Goal: Information Seeking & Learning: Compare options

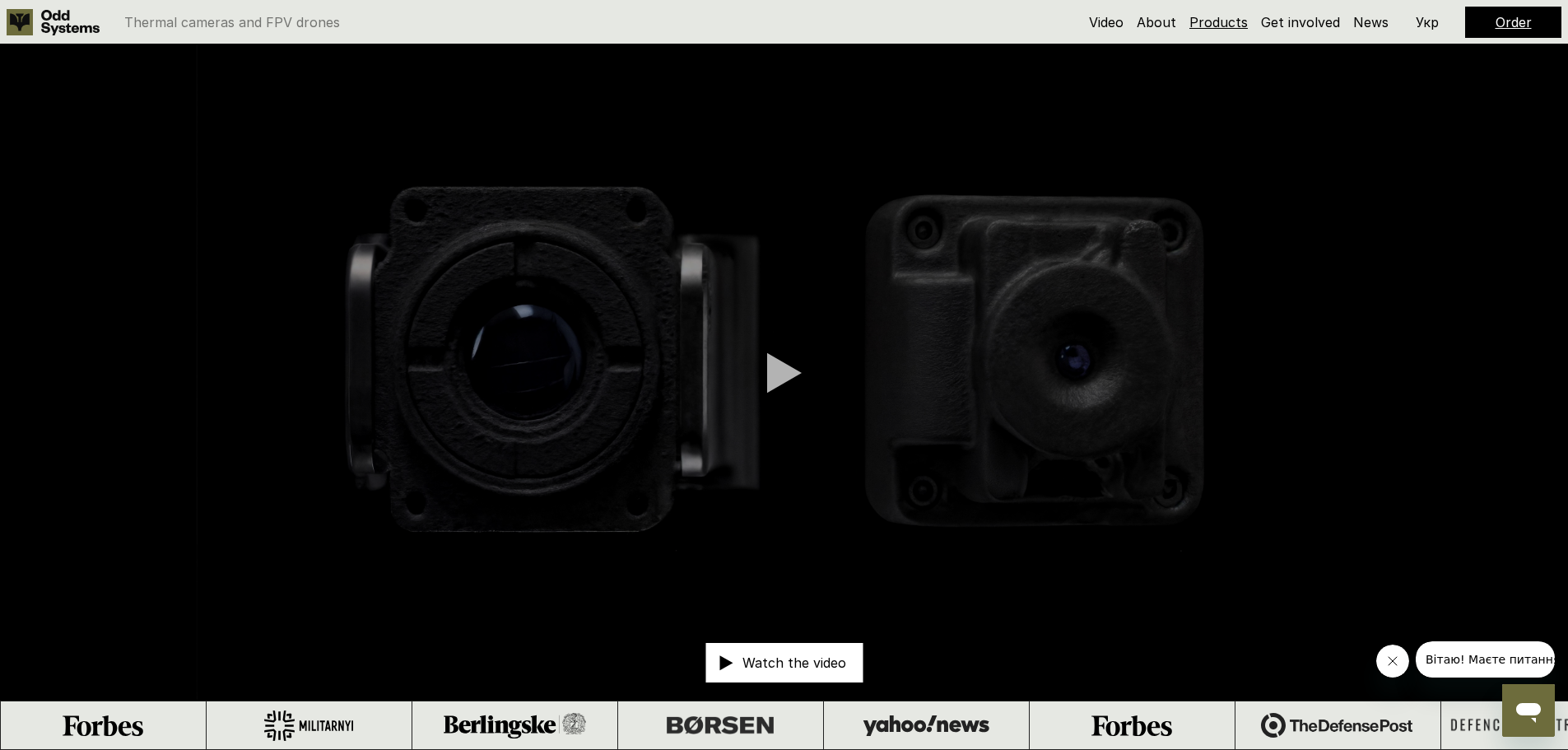
click at [1231, 15] on link "Products" at bounding box center [1219, 21] width 58 height 16
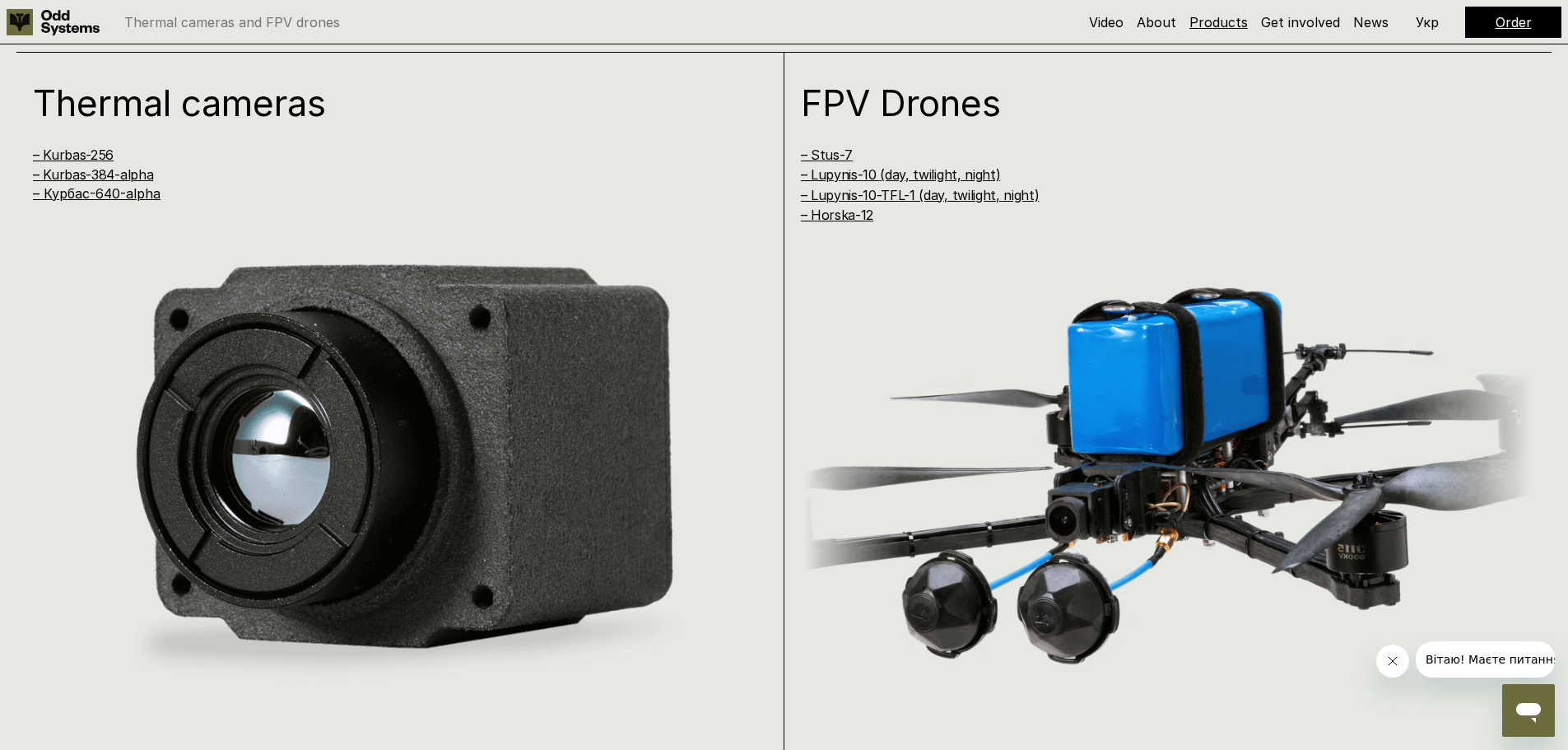
scroll to position [1500, 0]
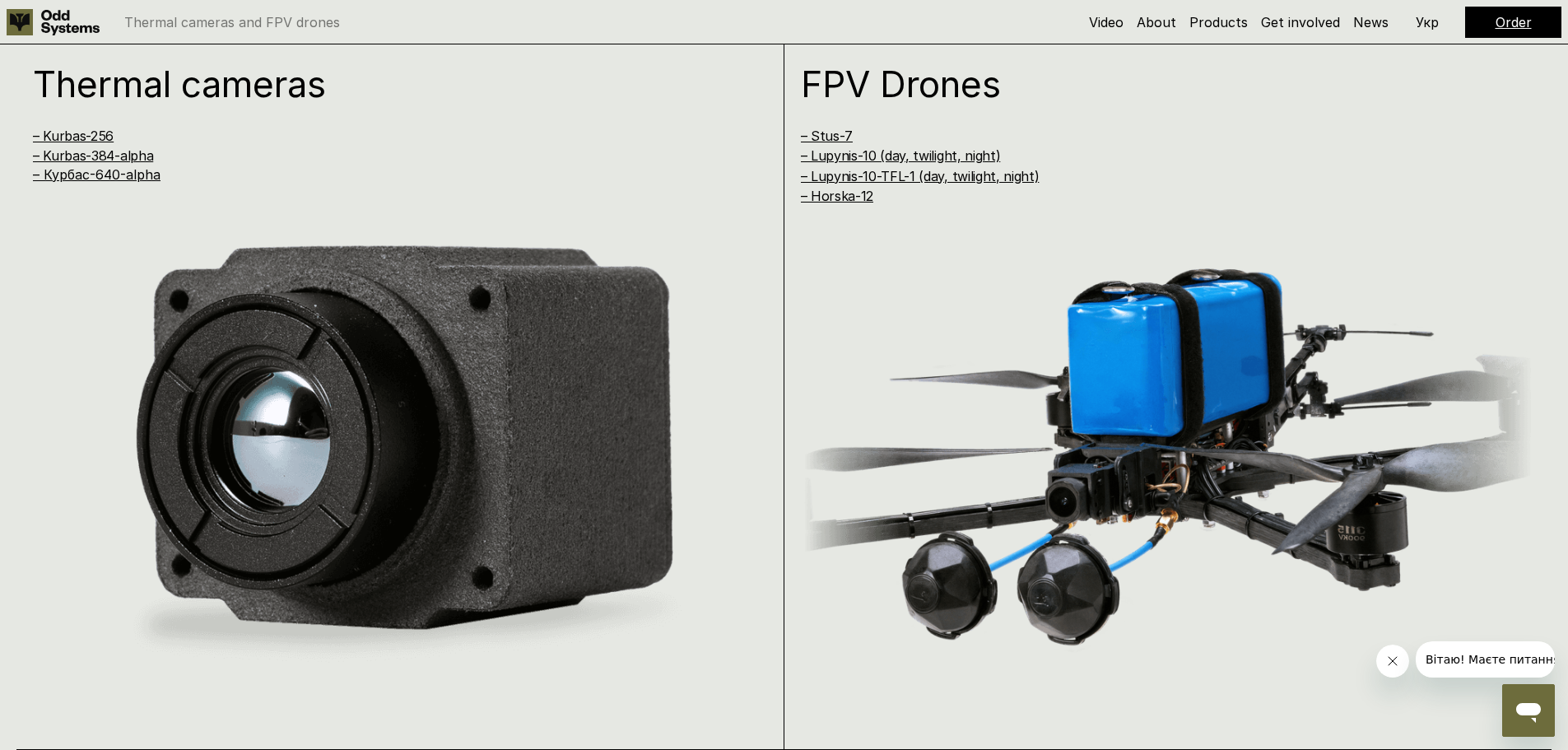
drag, startPoint x: 423, startPoint y: 263, endPoint x: 417, endPoint y: 255, distance: 10.0
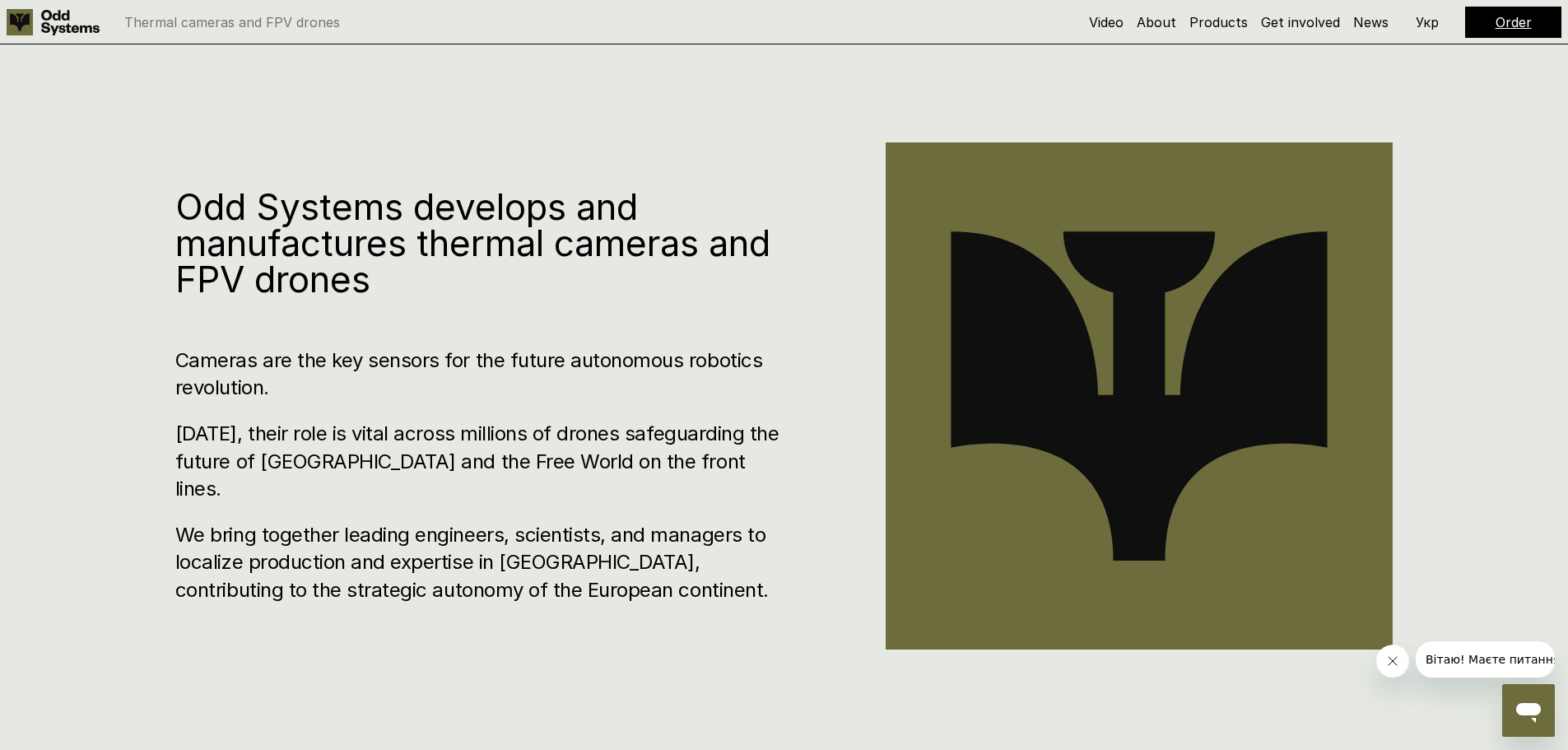
scroll to position [741, 0]
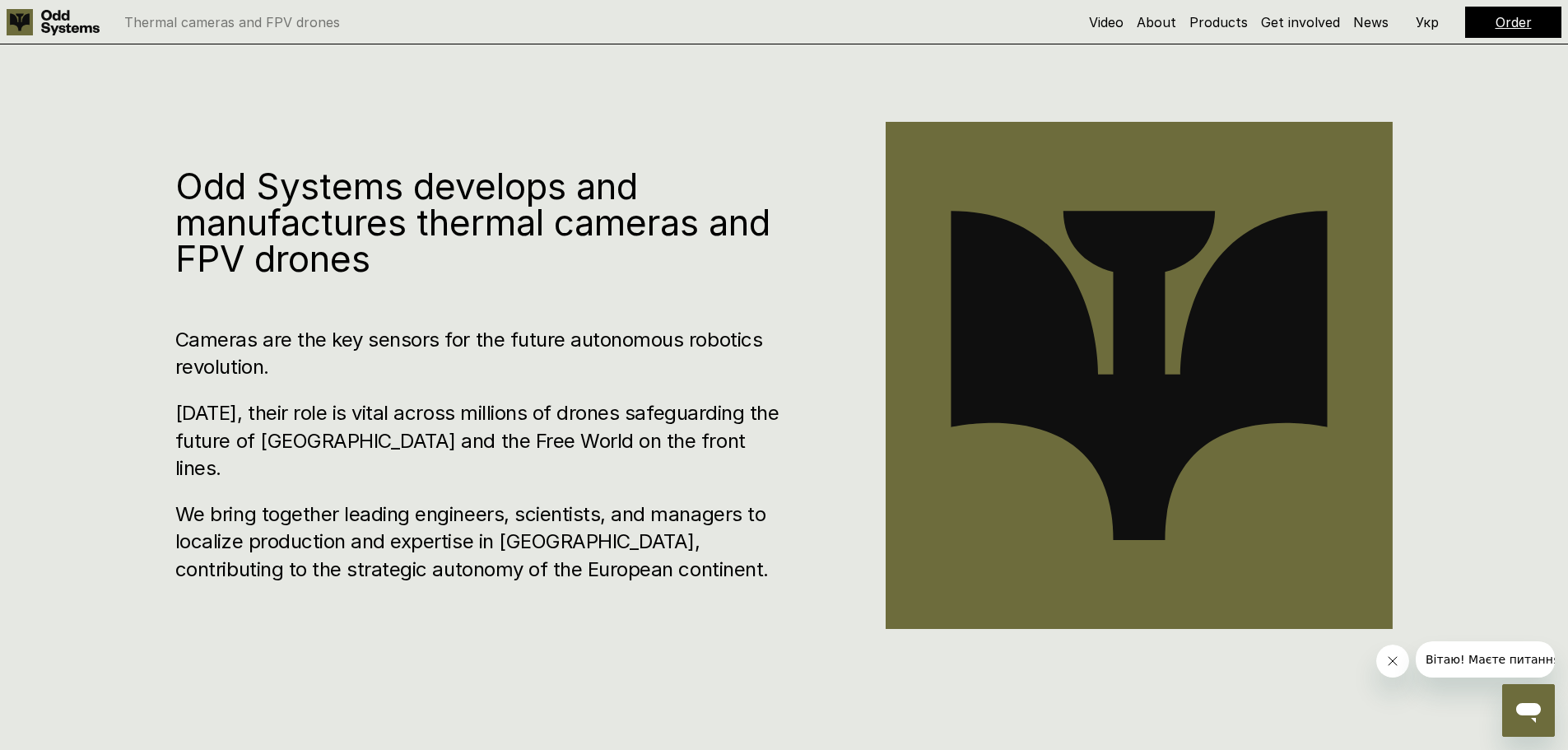
click at [463, 273] on h1 "Odd Systems develops and manufactures thermal cameras and FPV drones" at bounding box center [481, 221] width 612 height 109
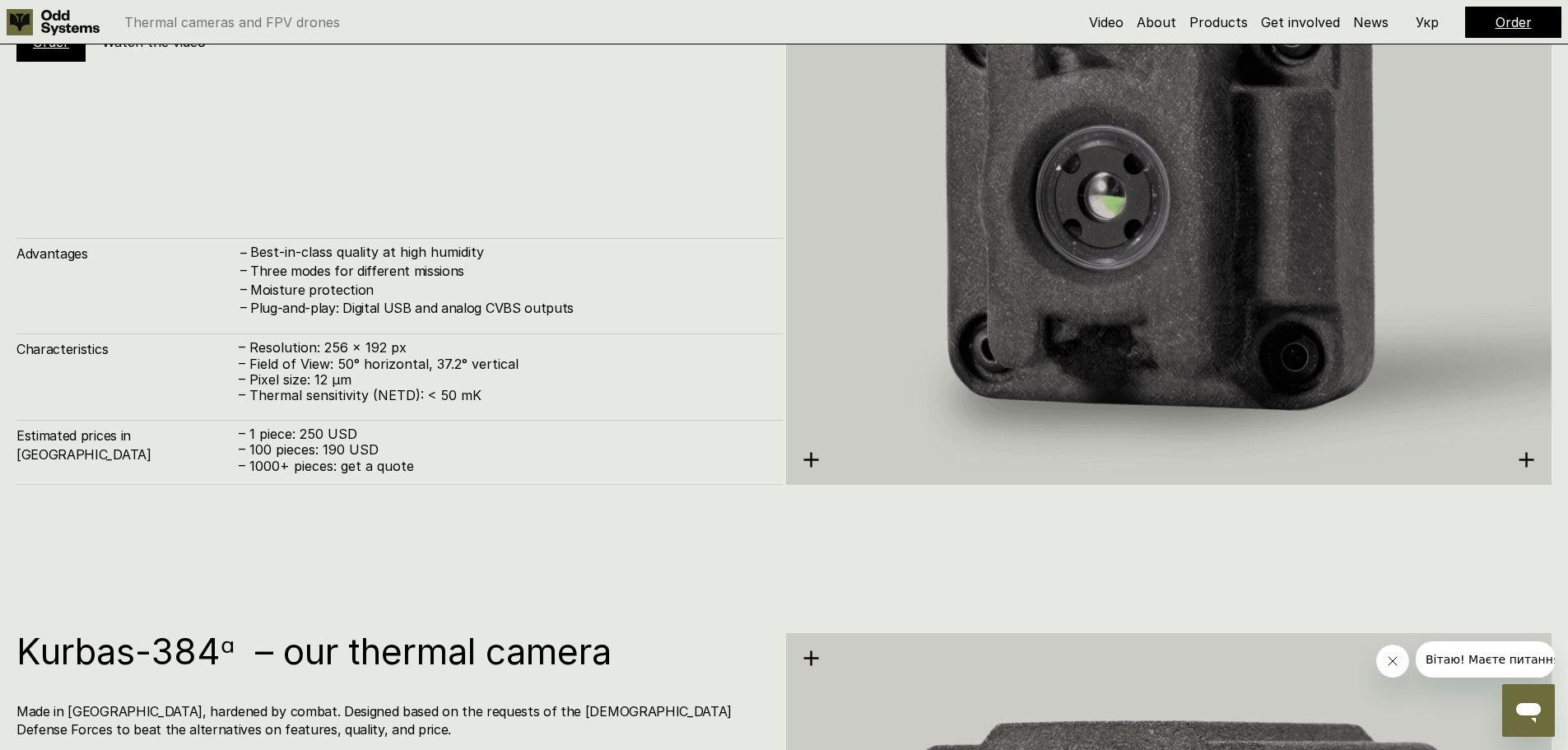
scroll to position [2469, 0]
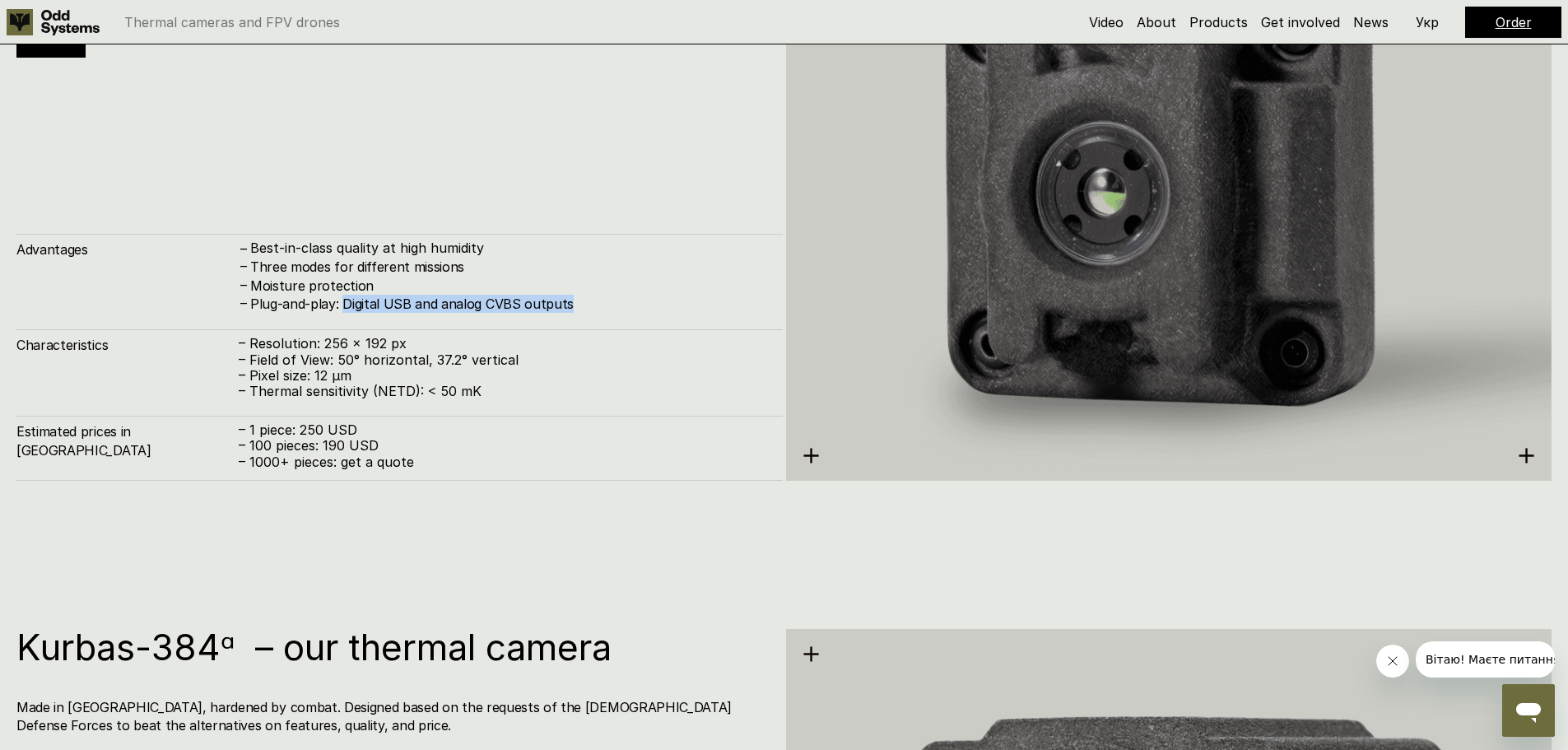
drag, startPoint x: 346, startPoint y: 302, endPoint x: 579, endPoint y: 306, distance: 233.0
click at [579, 306] on h4 "Plug-and-play: Digital USB and analog CVBS outputs" at bounding box center [508, 304] width 516 height 18
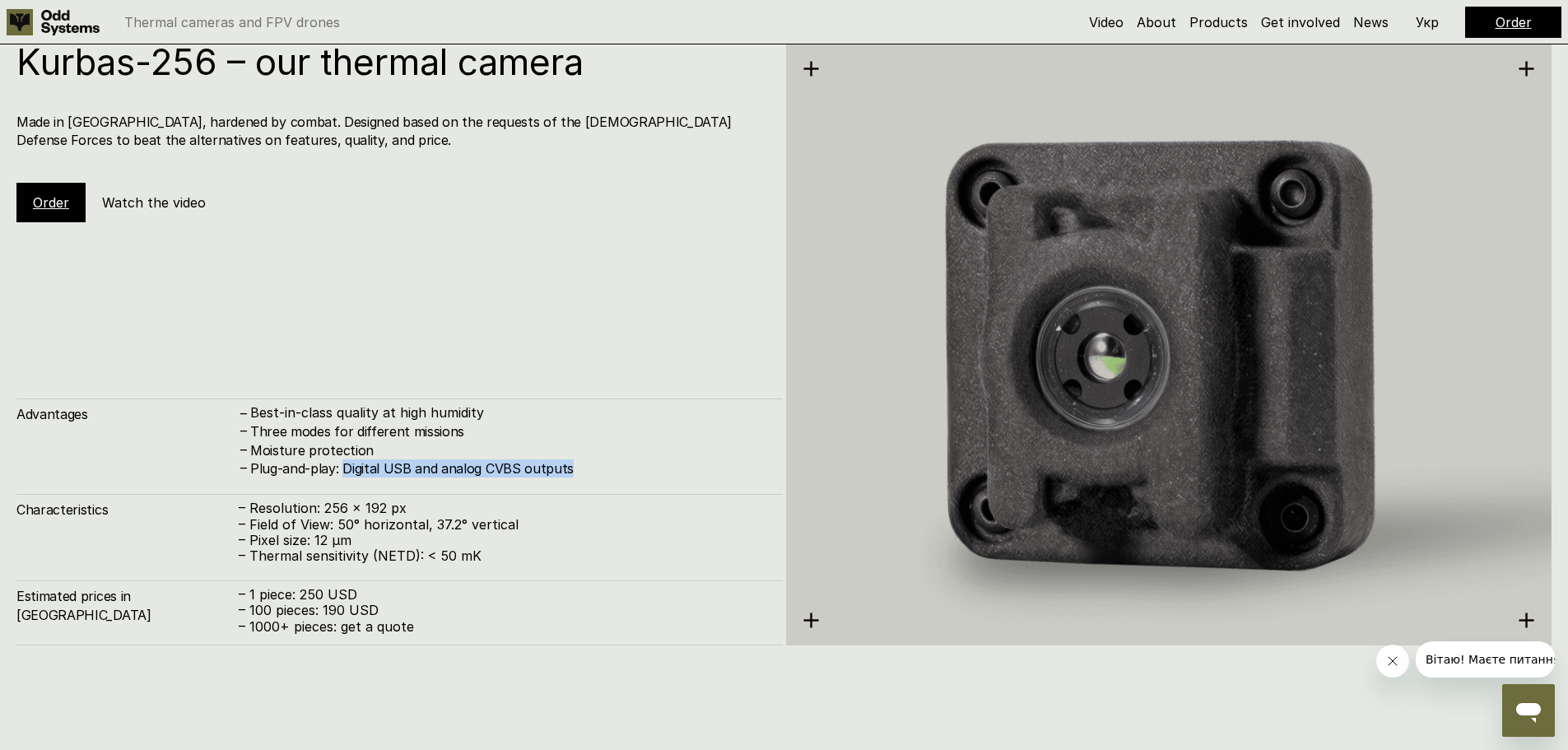
scroll to position [2223, 0]
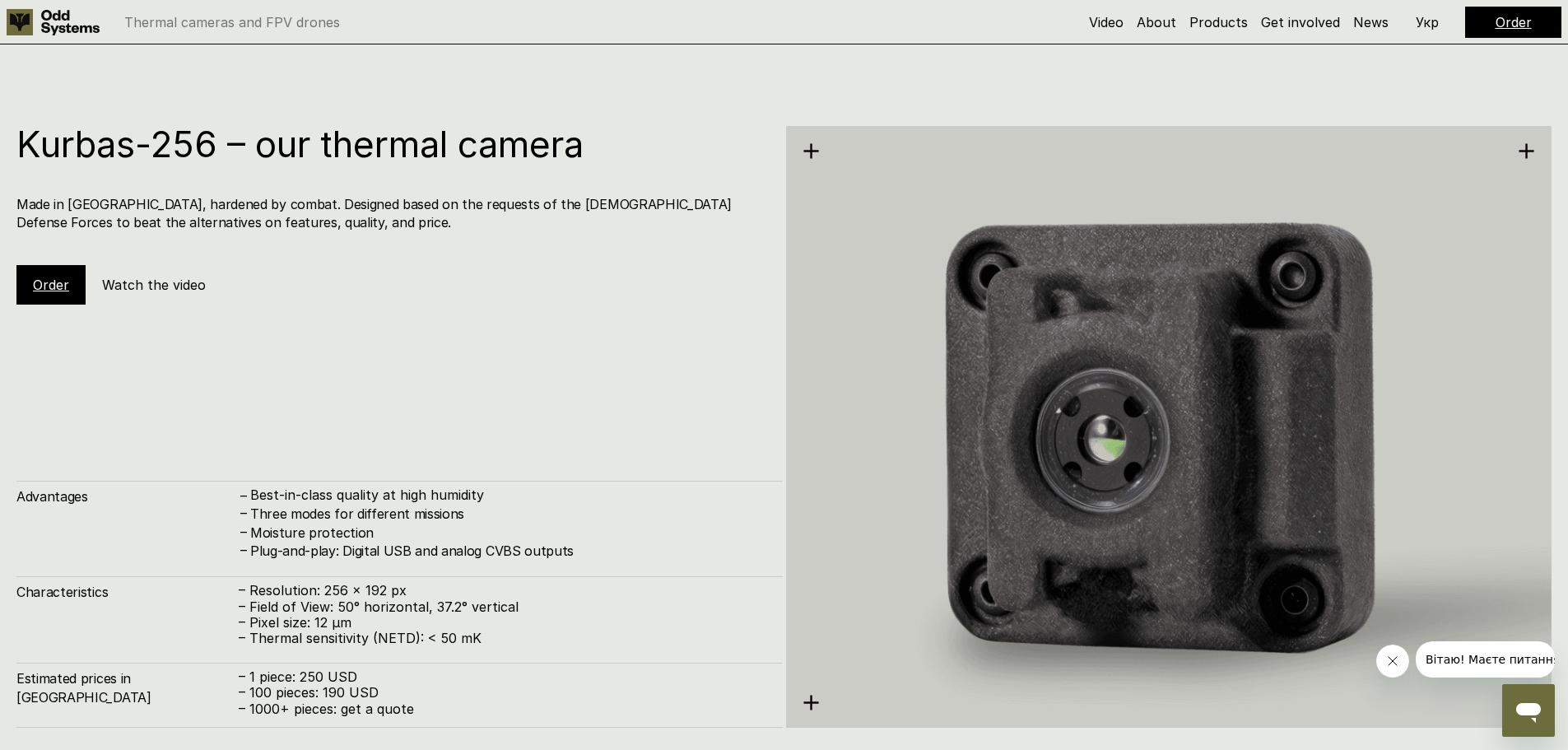
click at [91, 182] on div "Kurbas-256 – our thermal camera Made in [GEOGRAPHIC_DATA], hardened by combat. …" at bounding box center [399, 215] width 766 height 179
click at [165, 175] on div "Kurbas-256 – our thermal camera Made in [GEOGRAPHIC_DATA], hardened by combat. …" at bounding box center [399, 215] width 766 height 179
drag, startPoint x: 23, startPoint y: 145, endPoint x: 12, endPoint y: 145, distance: 11.0
click at [21, 145] on h1 "Kurbas-256 – our thermal camera" at bounding box center [391, 144] width 750 height 36
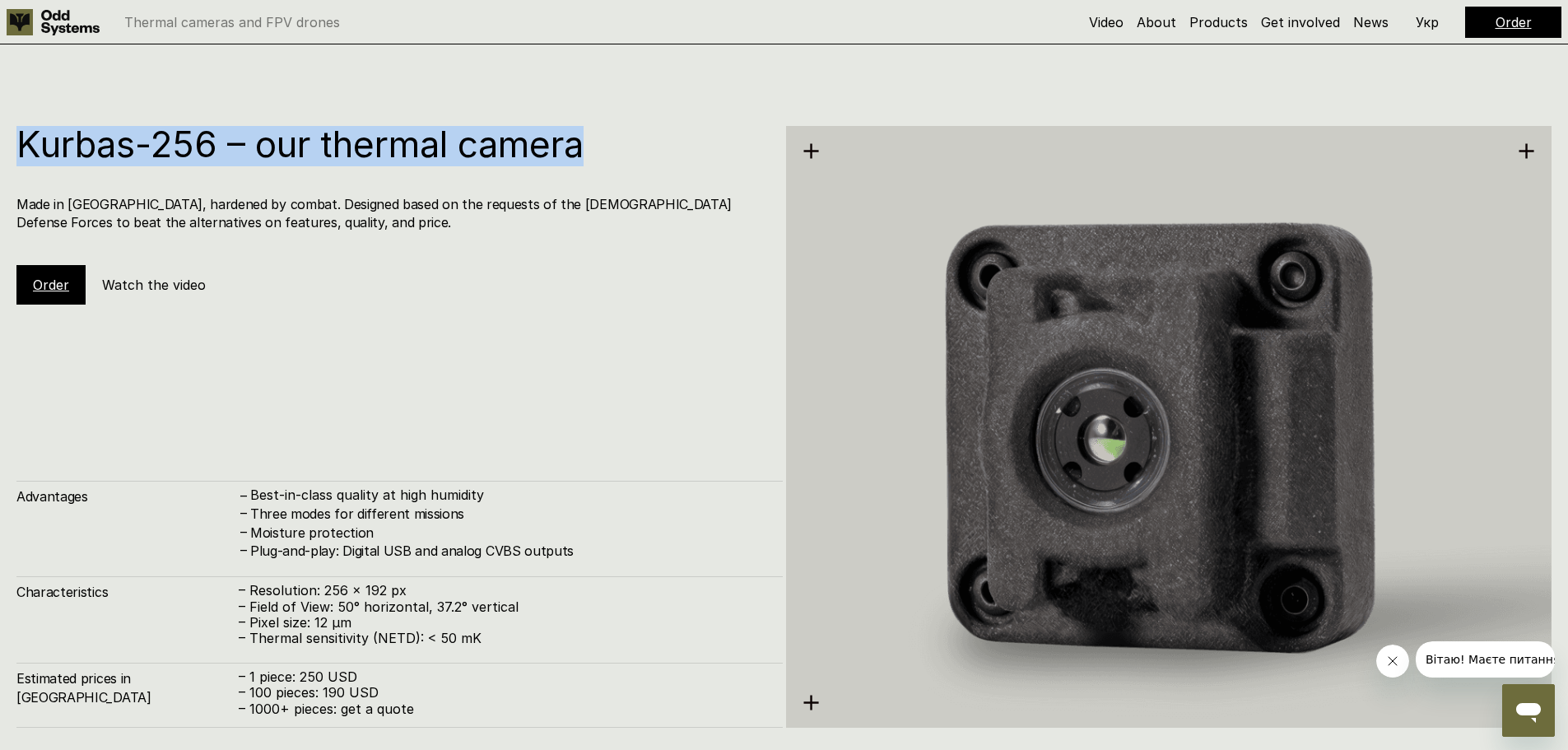
drag, startPoint x: 14, startPoint y: 145, endPoint x: 597, endPoint y: 156, distance: 583.1
click at [597, 156] on div "Kurbas-256 – our thermal camera Made in [GEOGRAPHIC_DATA], hardened by combat. …" at bounding box center [784, 402] width 1568 height 750
copy h1 "Kurbas-256 – our thermal camera"
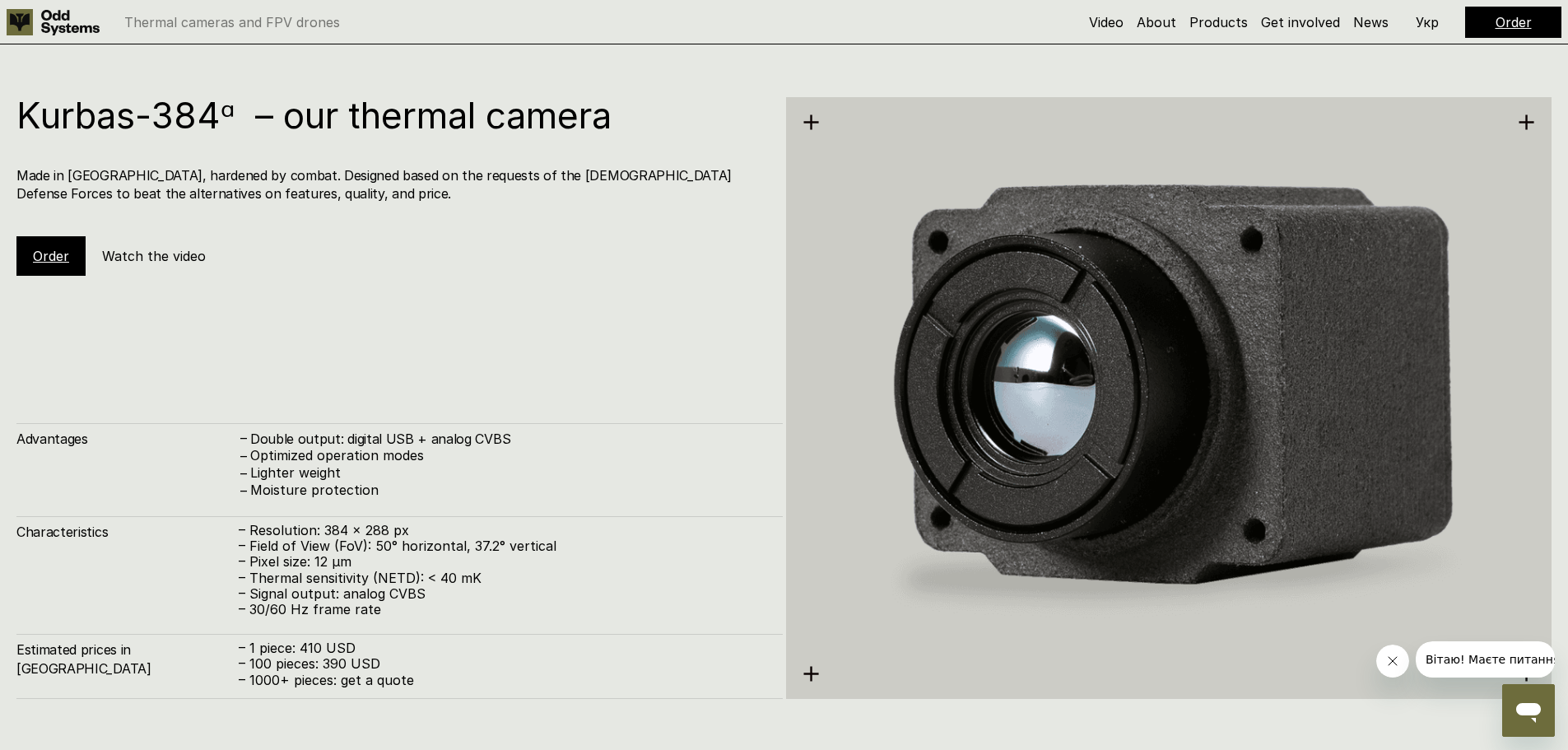
scroll to position [2963, 0]
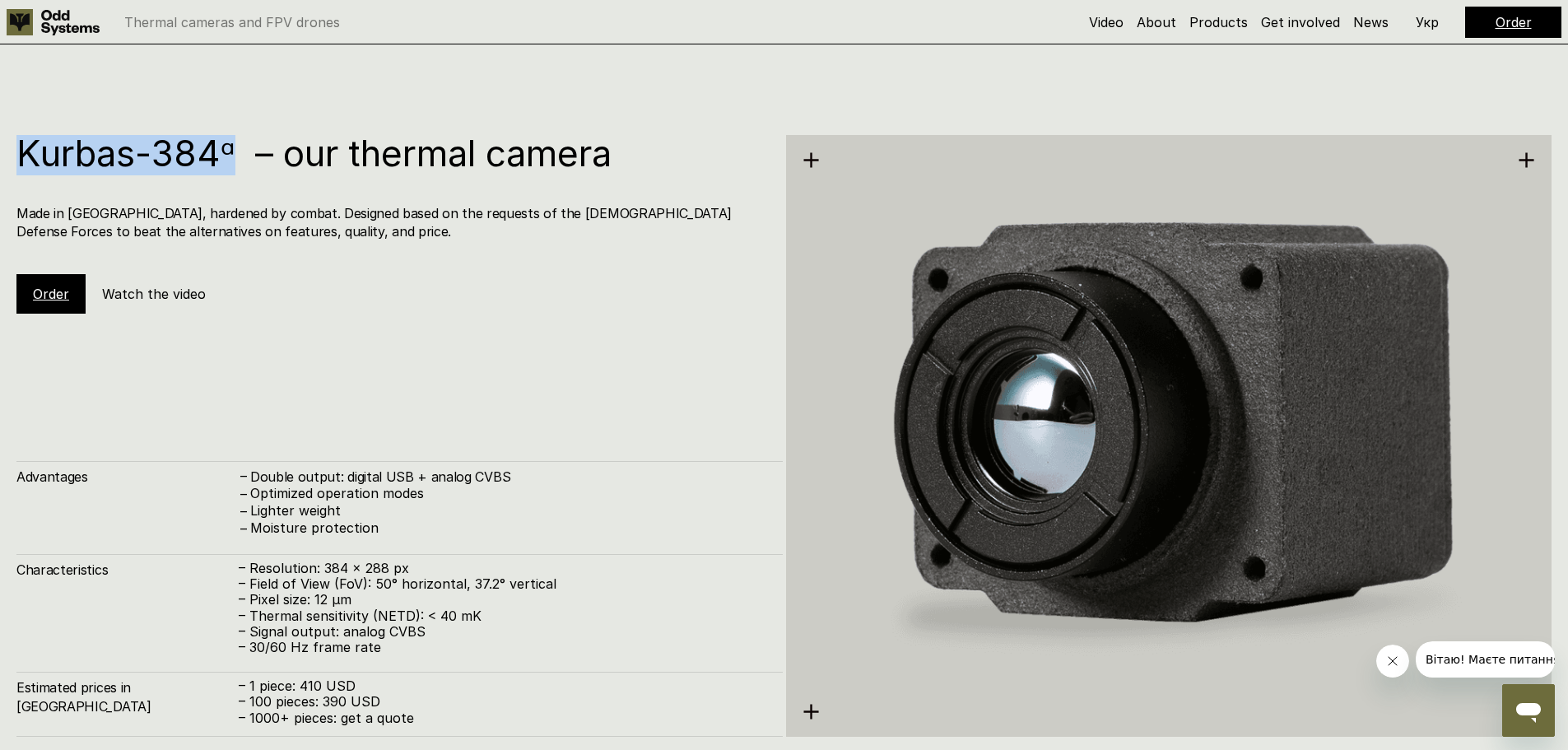
drag, startPoint x: 20, startPoint y: 151, endPoint x: 240, endPoint y: 150, distance: 220.0
click at [240, 150] on h1 "Kurbas-384ᵅ – our thermal camera" at bounding box center [391, 153] width 750 height 36
copy h1 "Kurbas-384ᵅ"
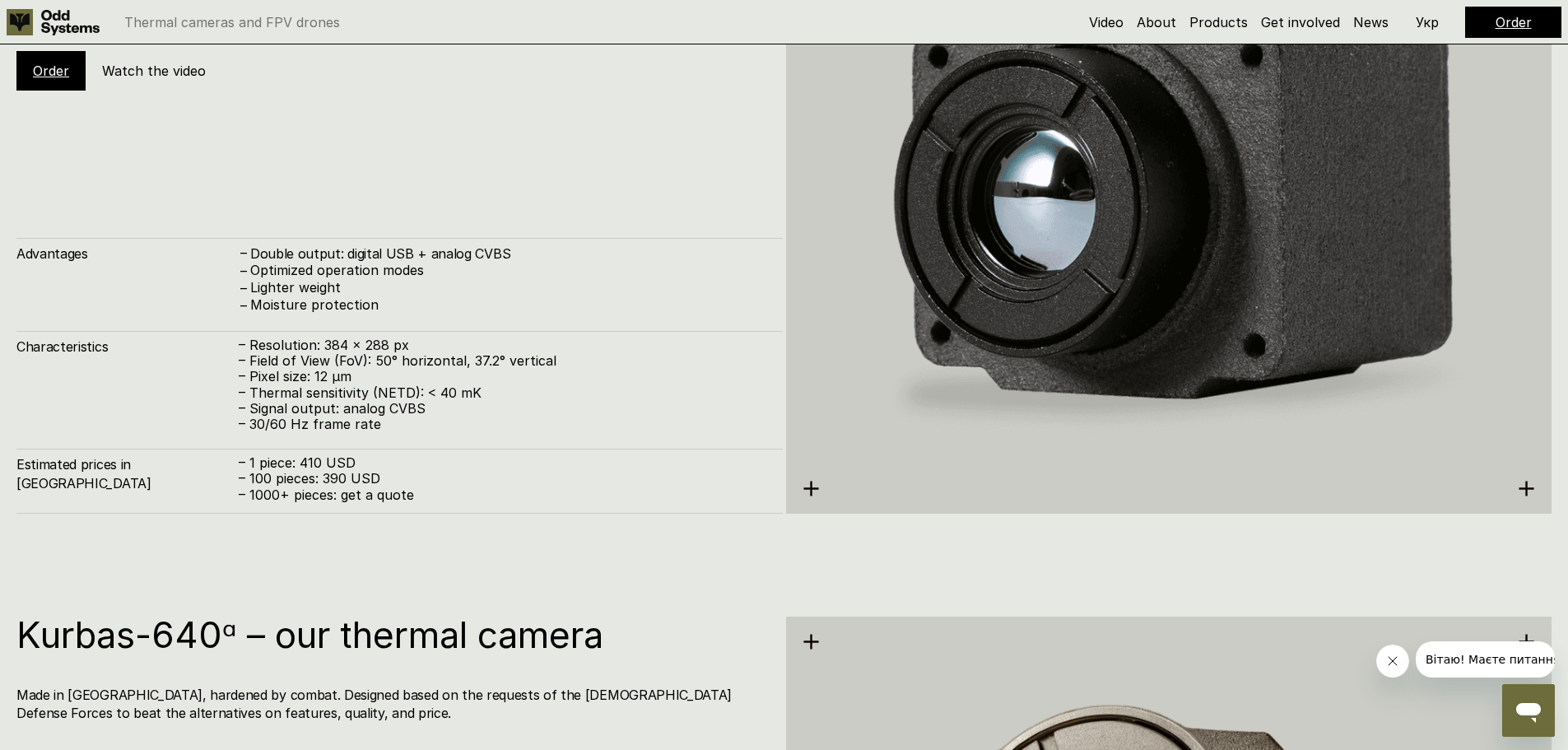
scroll to position [3292, 0]
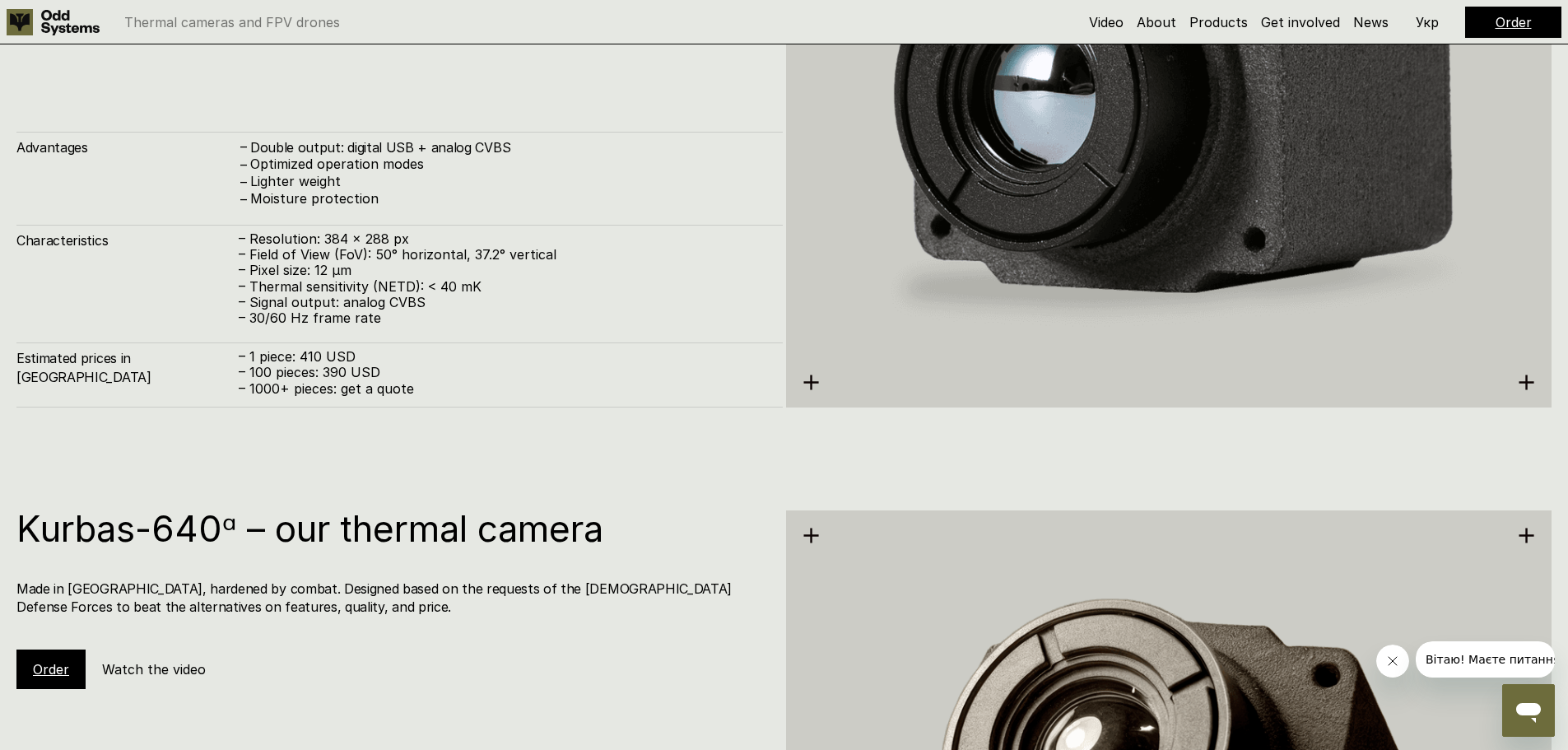
click at [53, 536] on h1 "Kurbas-640ᵅ – our thermal camera" at bounding box center [391, 529] width 750 height 36
drag, startPoint x: 41, startPoint y: 531, endPoint x: 238, endPoint y: 526, distance: 197.1
click at [238, 526] on h1 "Kurbas-640ᵅ – our thermal camera" at bounding box center [391, 529] width 750 height 36
copy h1 "Kurbas-640ᵅ"
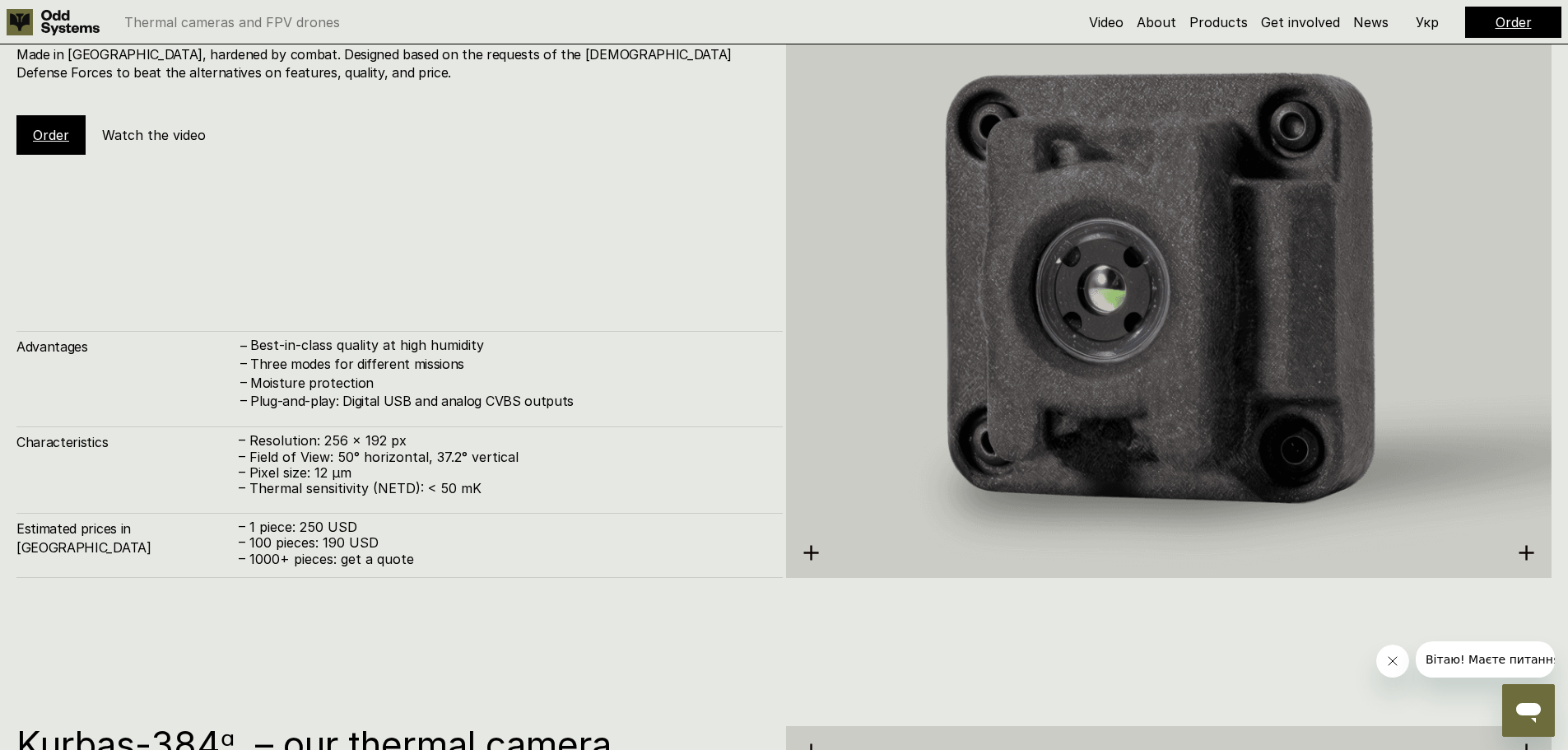
scroll to position [2552, 0]
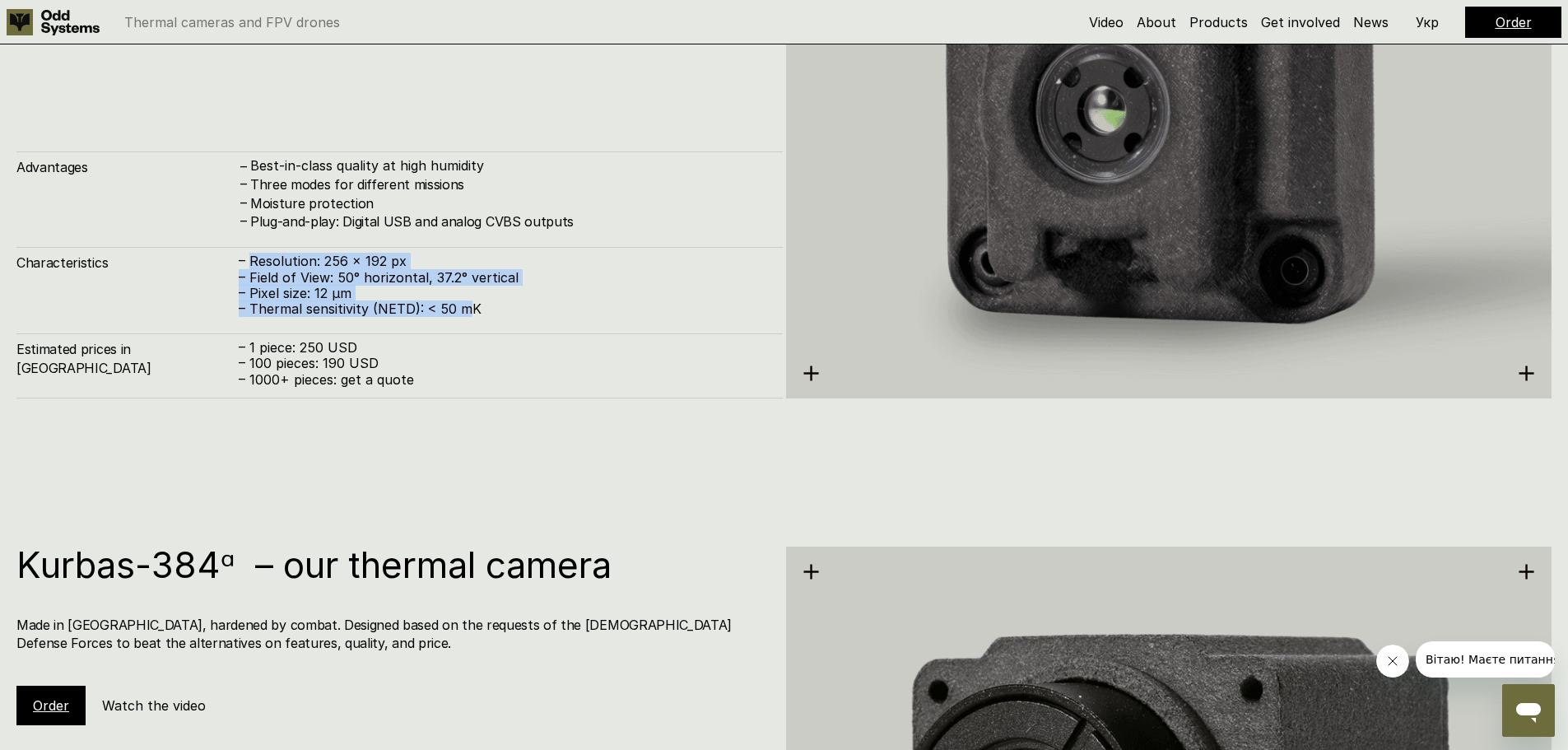
drag, startPoint x: 249, startPoint y: 258, endPoint x: 470, endPoint y: 303, distance: 225.5
click at [470, 303] on div "– Resolution: 256 x 192 px – Field of View: 50° horizontal, 37.2° vertical – Pi…" at bounding box center [502, 285] width 528 height 63
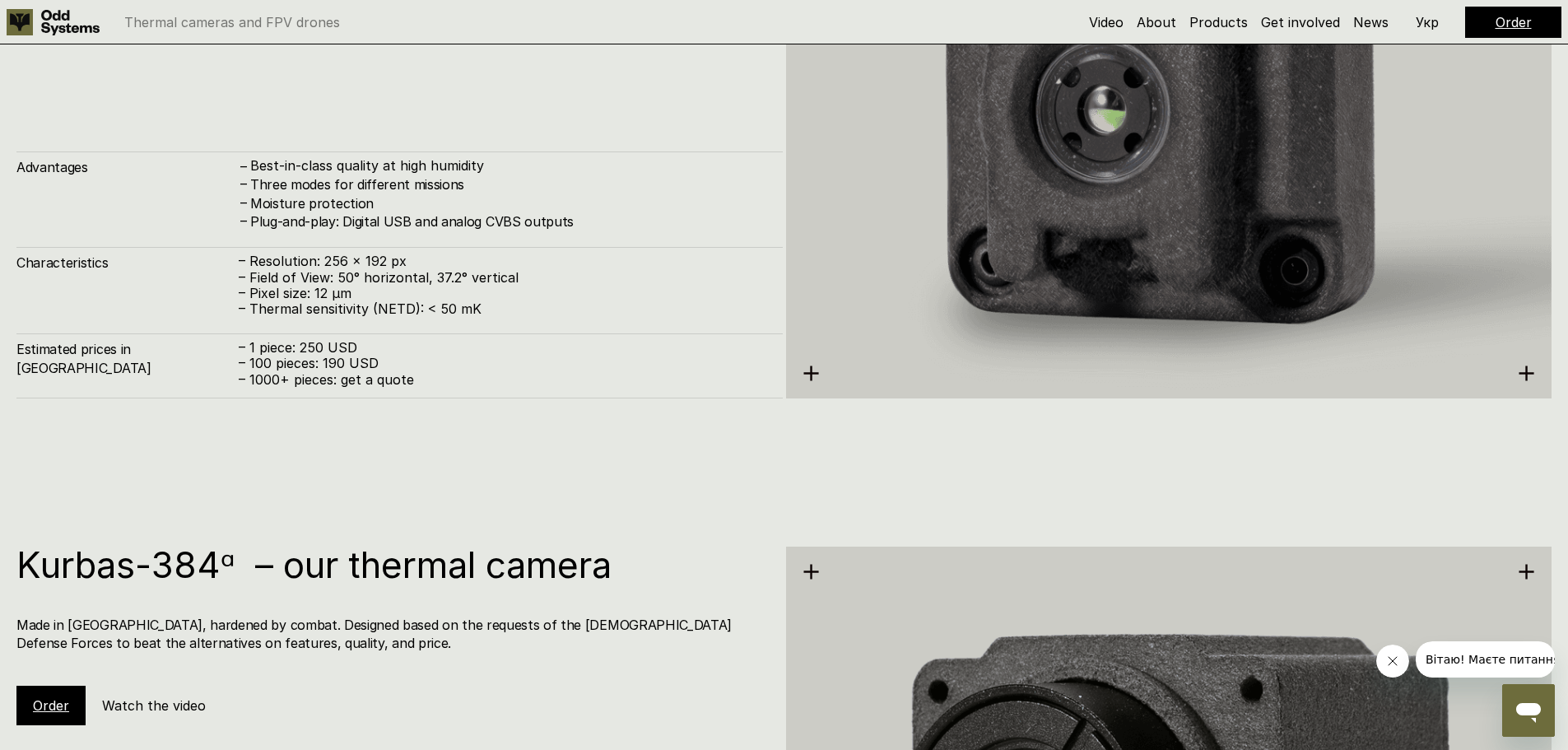
click at [488, 315] on p "– Thermal sensitivity (NETD): < 50 mK" at bounding box center [502, 309] width 528 height 15
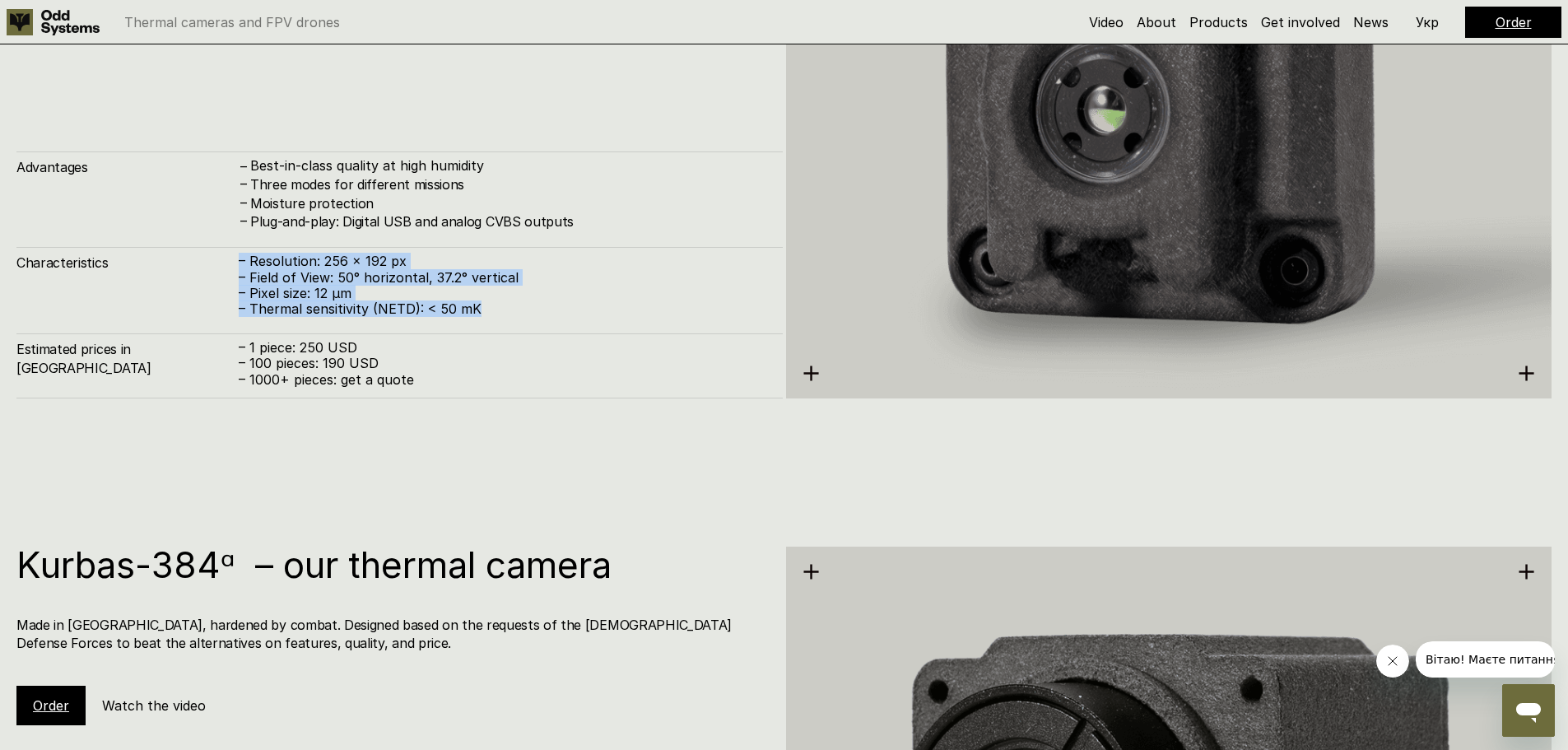
drag, startPoint x: 476, startPoint y: 308, endPoint x: 232, endPoint y: 264, distance: 247.9
click at [232, 264] on div "Characteristics – Resolution: 256 x 192 px – Field of View: 50° horizontal, 37.…" at bounding box center [399, 282] width 766 height 70
copy div "– Resolution: 256 x 192 px – Field of View: 50° horizontal, 37.2° vertical – Pi…"
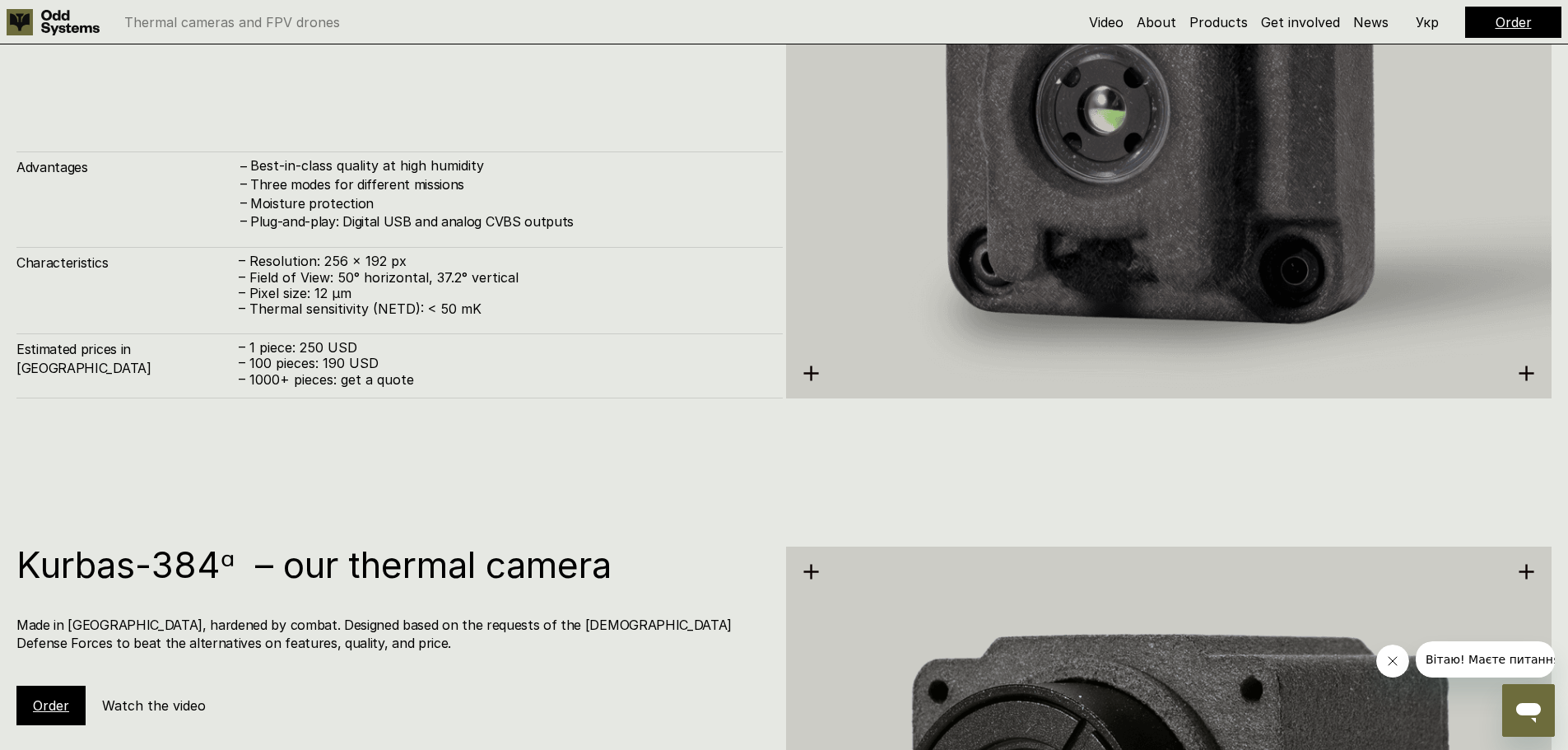
click at [364, 346] on p "– 1 piece: 250 USD" at bounding box center [502, 347] width 528 height 15
click at [421, 380] on p "– 1000+ pieces: get a quote" at bounding box center [502, 380] width 528 height 15
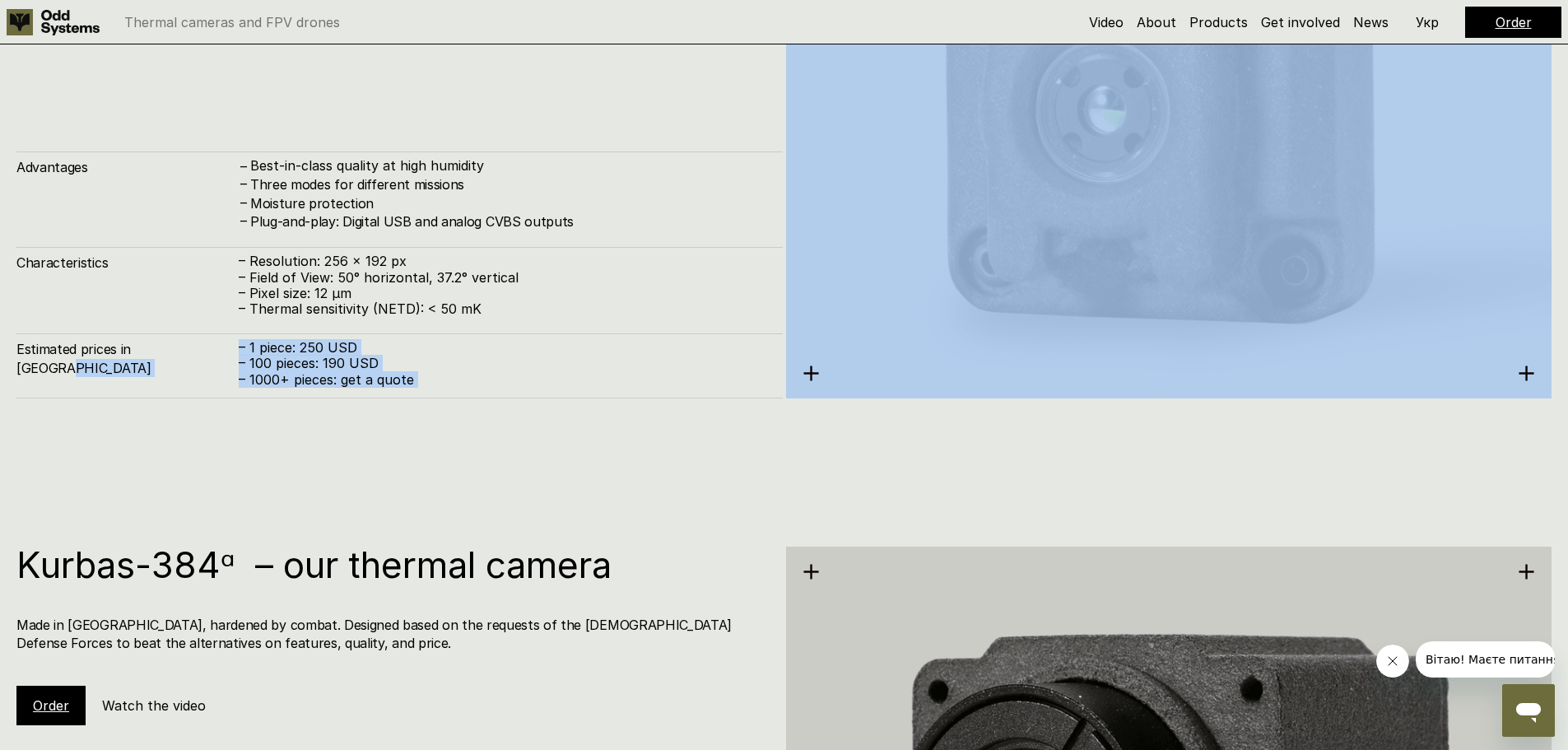
drag, startPoint x: 420, startPoint y: 378, endPoint x: 238, endPoint y: 354, distance: 183.6
click at [238, 354] on div "Estimated prices in [GEOGRAPHIC_DATA] – 1 piece: 250 USD – 100 pieces: 190 USD …" at bounding box center [399, 366] width 766 height 65
copy div "– 1 piece: 250 USD – 100 pieces: 190 USD – 1000+ pieces: get a quote"
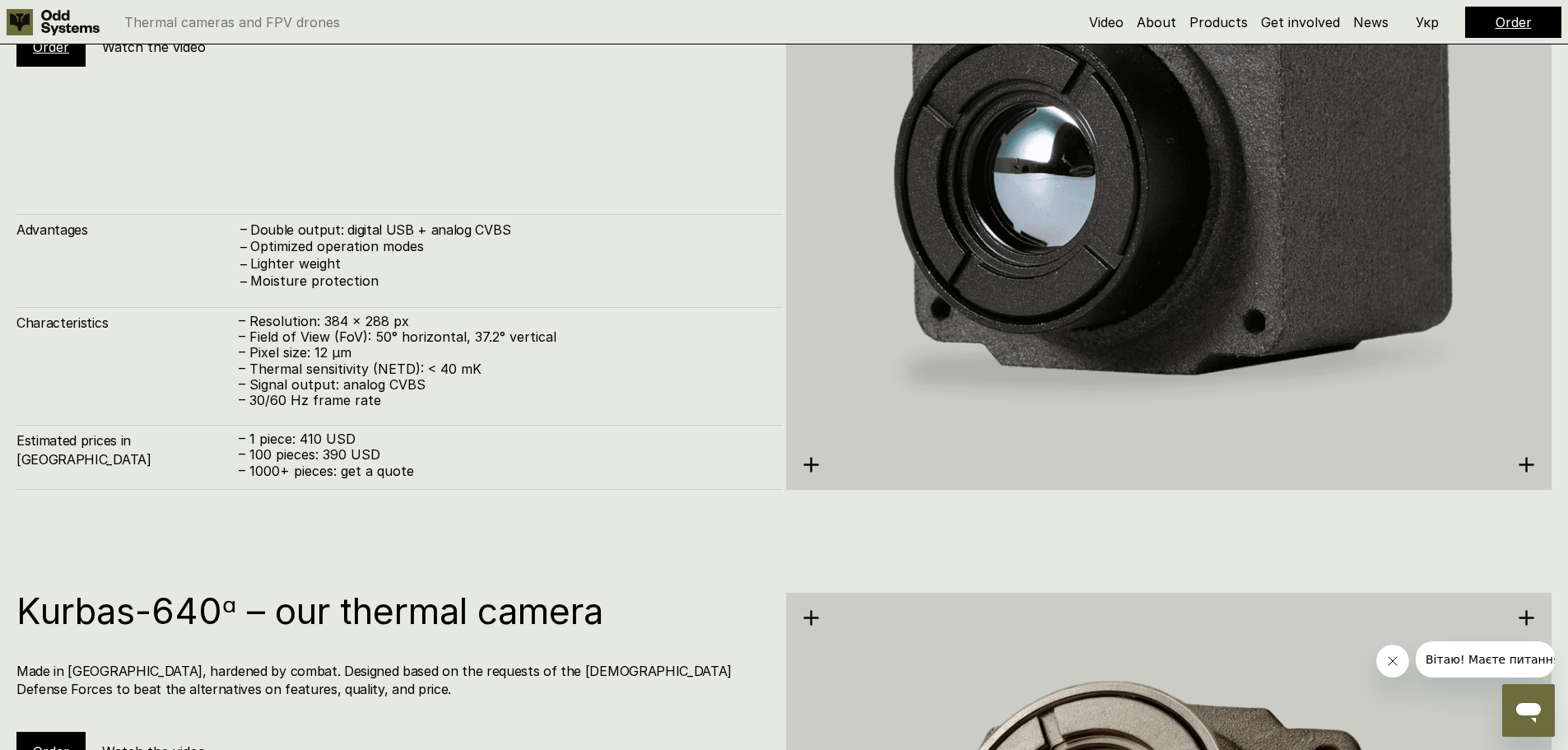
scroll to position [3292, 0]
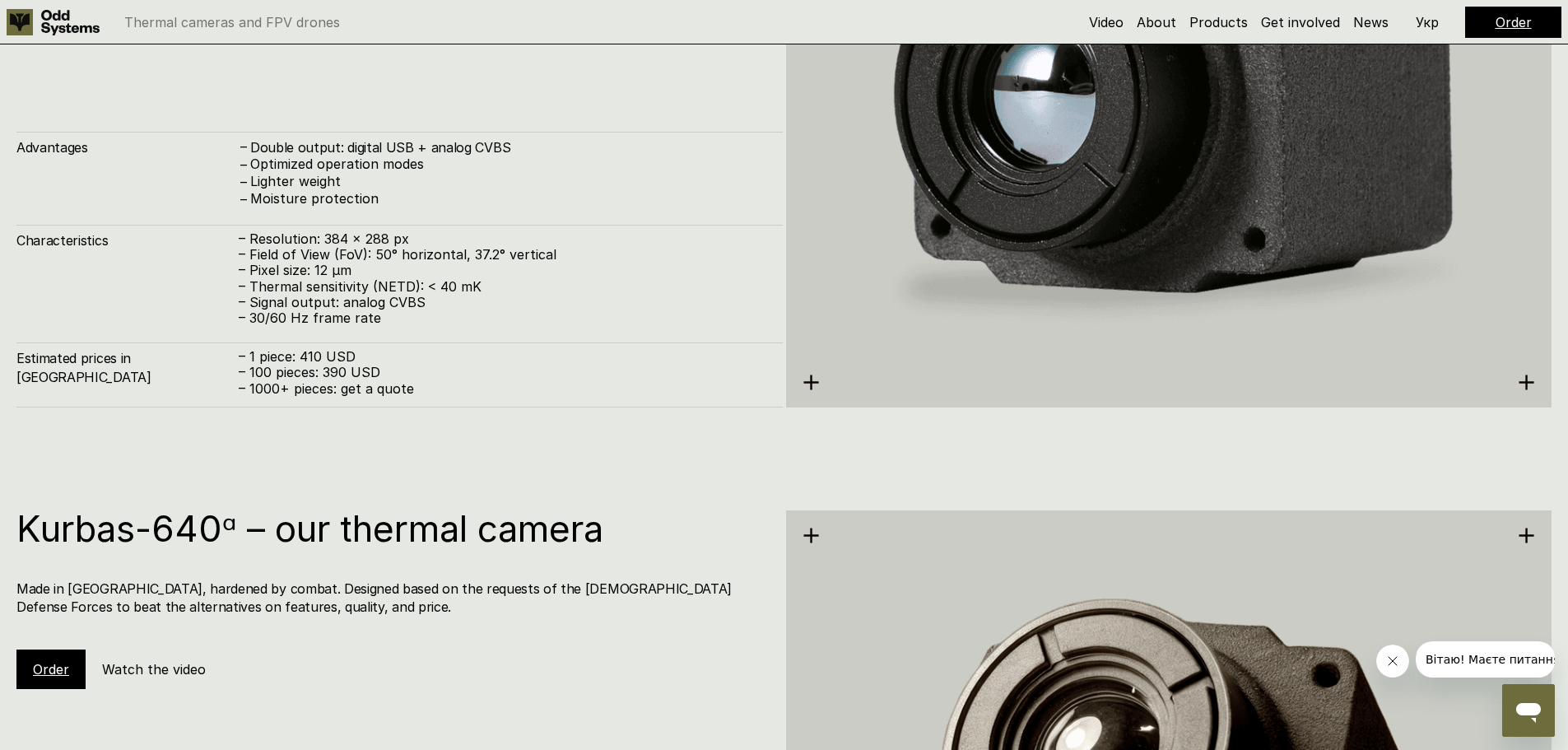
click at [359, 288] on p "– Thermal sensitivity (NETD): < 40 mK" at bounding box center [502, 286] width 528 height 15
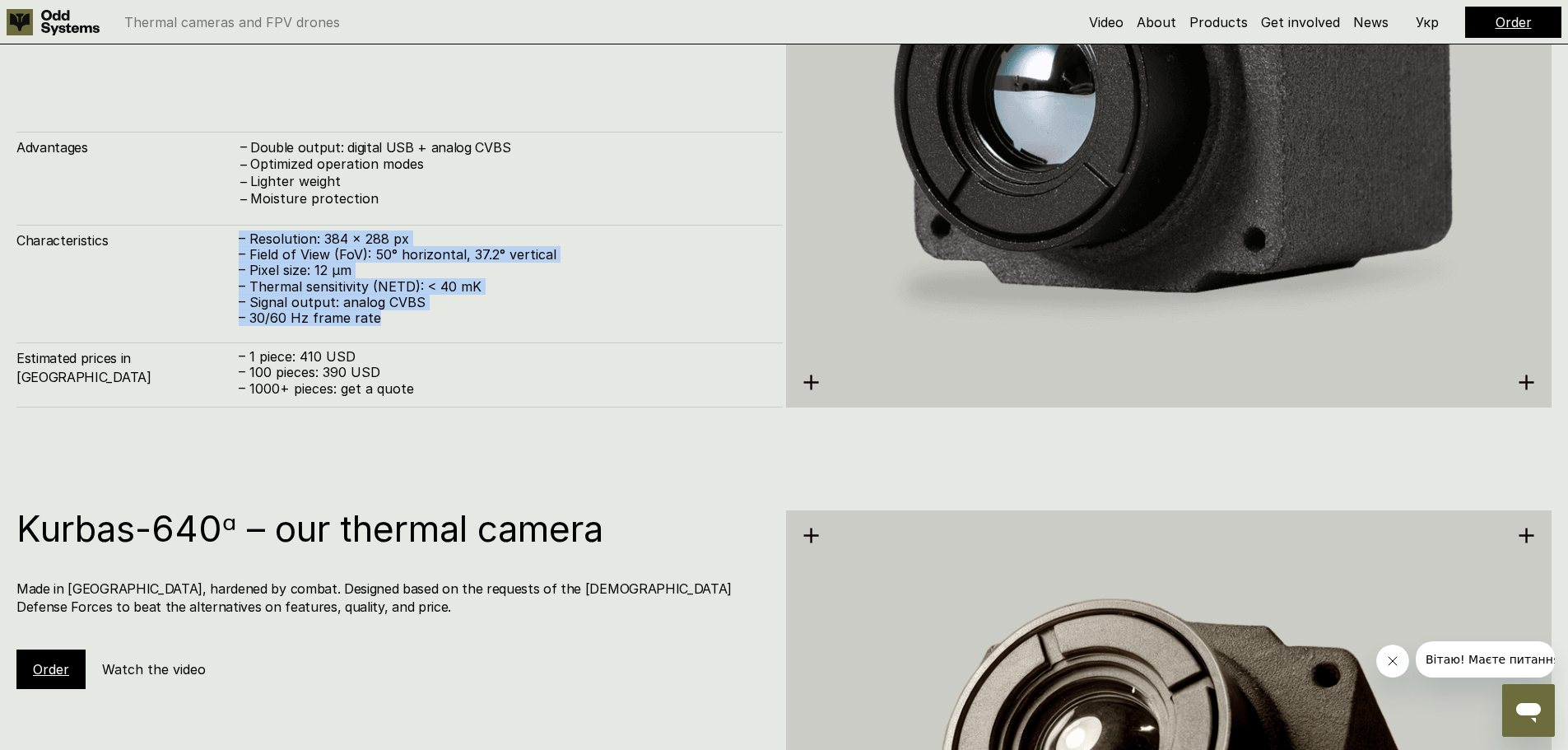
drag, startPoint x: 240, startPoint y: 242, endPoint x: 431, endPoint y: 326, distance: 208.7
click at [431, 326] on div "– Resolution: 384 x 288 px – Field of View (FoV): 50° horizontal, 37.2° vertica…" at bounding box center [502, 278] width 528 height 95
copy div "– Resolution: 384 x 288 px – Field of View (FoV): 50° horizontal, 37.2° vertica…"
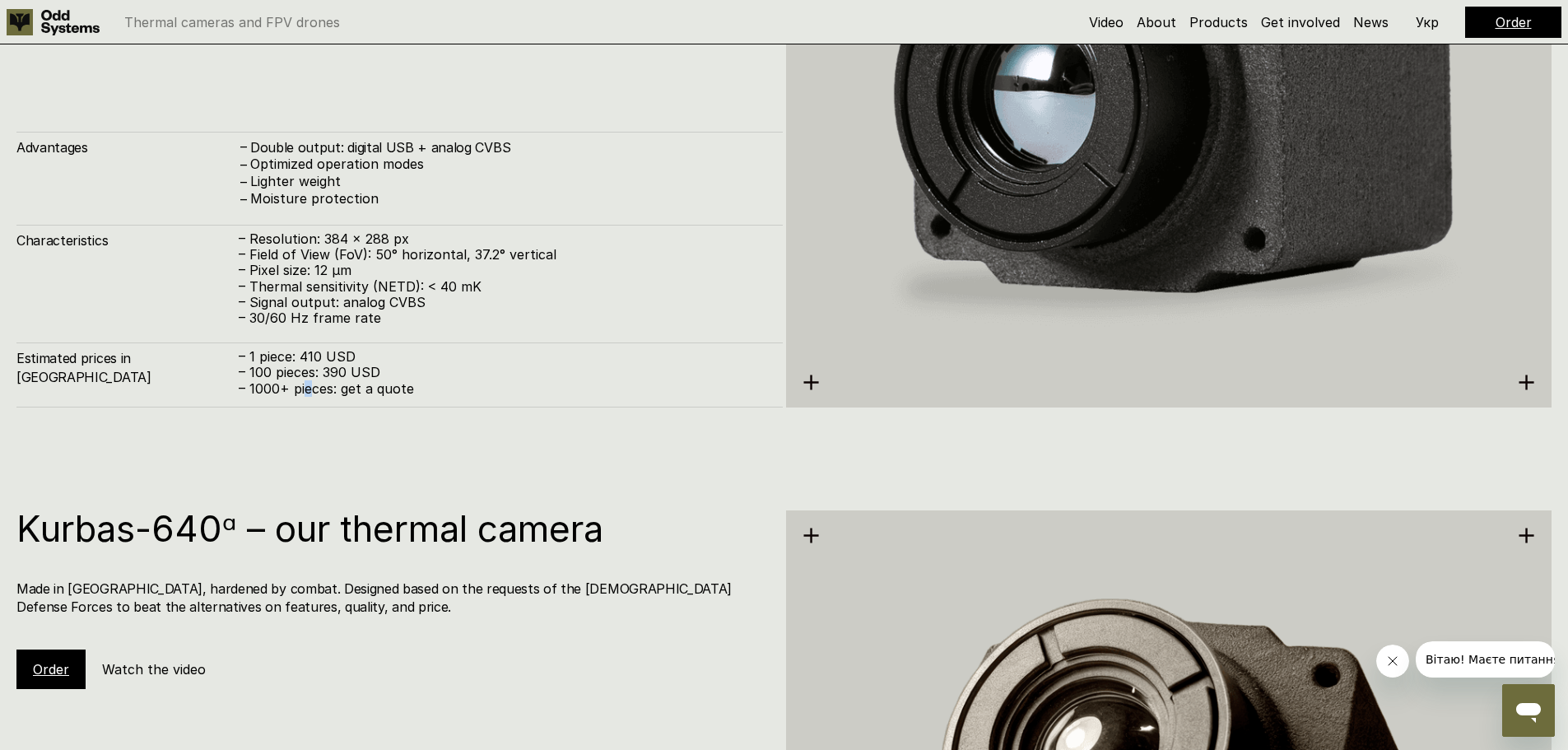
drag, startPoint x: 307, startPoint y: 381, endPoint x: 259, endPoint y: 370, distance: 49.2
click at [305, 379] on p "– 1 piece: 410 USD – 100 pieces: 390 USD – 1000+ pieces: get a quote" at bounding box center [502, 373] width 528 height 48
click at [246, 356] on p "– 1 piece: 410 USD – 100 pieces: 390 USD – 1000+ pieces: get a quote" at bounding box center [502, 373] width 528 height 48
drag, startPoint x: 239, startPoint y: 357, endPoint x: 409, endPoint y: 392, distance: 173.6
click at [409, 392] on p "– 1 piece: 410 USD – 100 pieces: 390 USD – 1000+ pieces: get a quote" at bounding box center [502, 373] width 528 height 48
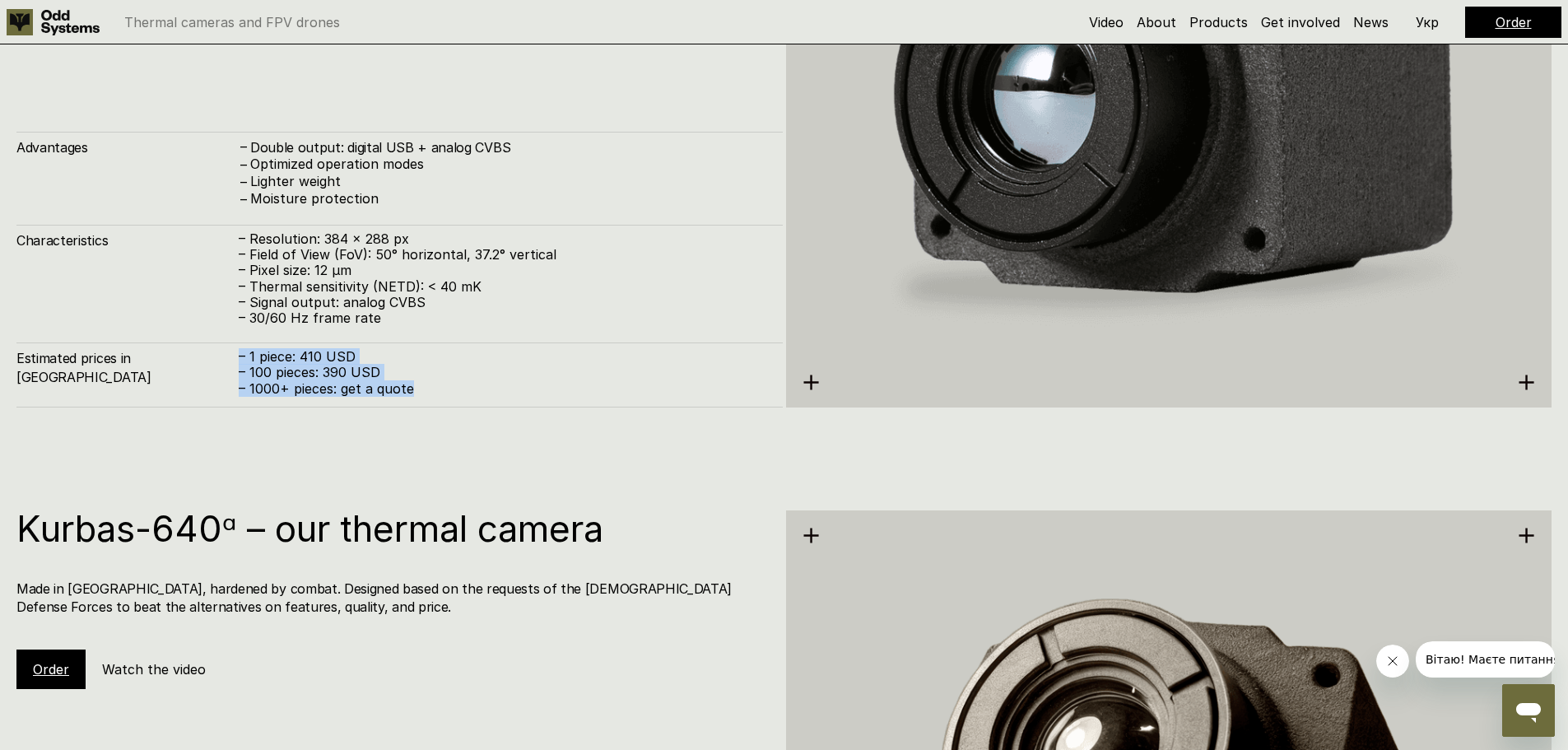
copy p "– 1 piece: 410 USD – 100 pieces: 390 USD – 1000+ pieces: get a quote"
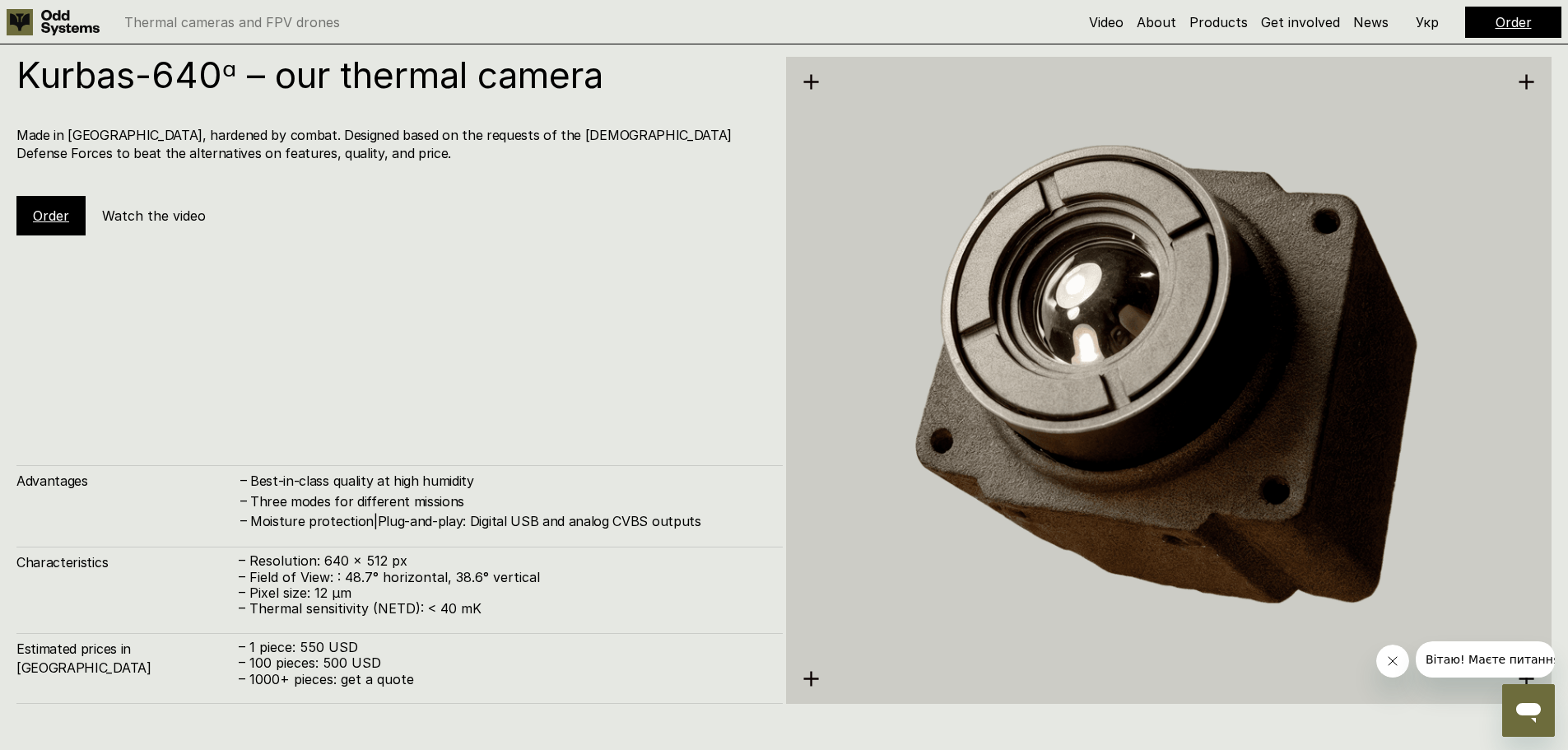
scroll to position [3868, 0]
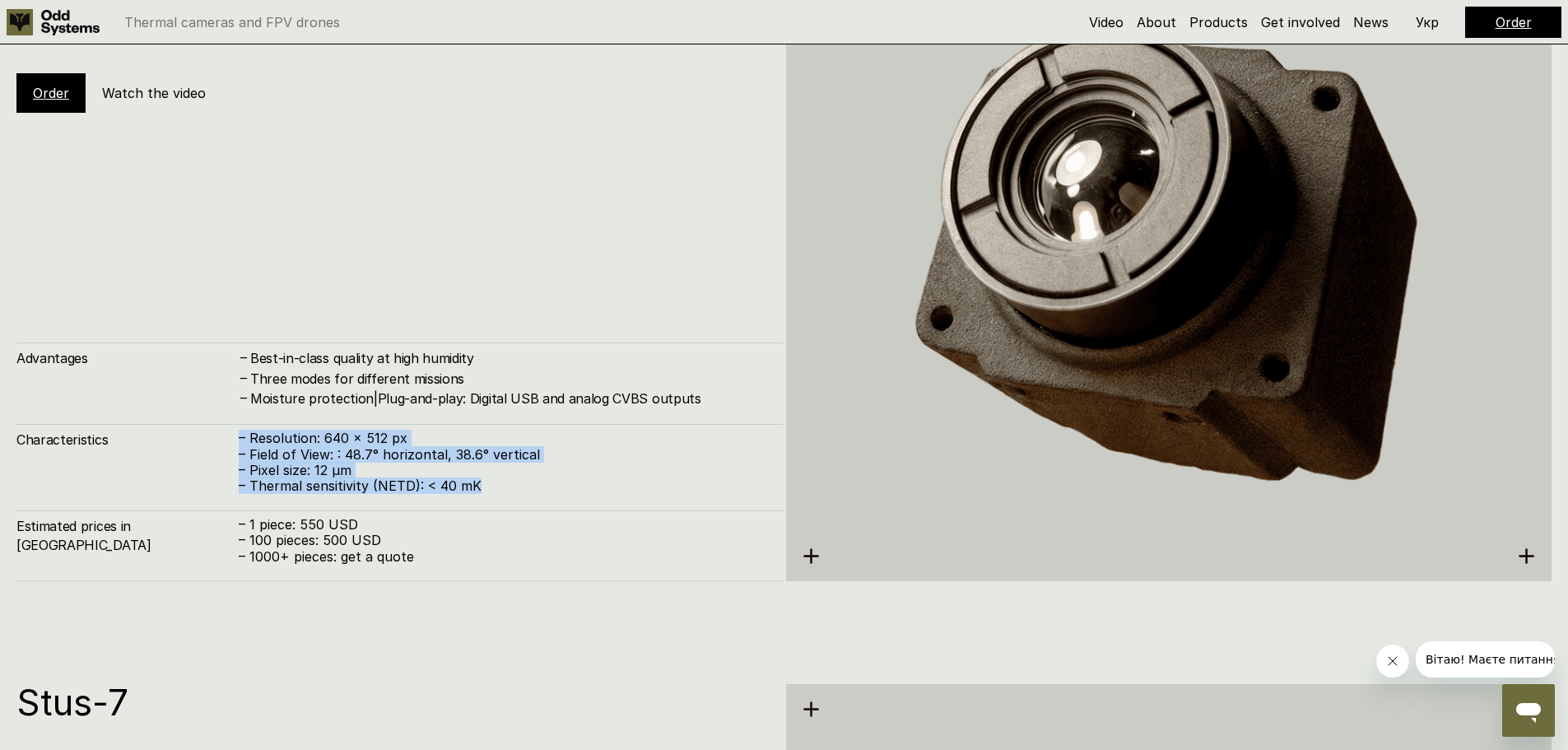
drag, startPoint x: 239, startPoint y: 440, endPoint x: 483, endPoint y: 484, distance: 247.9
click at [483, 484] on div "– Resolution: 640 x 512 px – Field of View: : 48.7° horizontal, 38.6° vertical …" at bounding box center [502, 462] width 528 height 63
copy div "– Resolution: 640 x 512 px – Field of View: : 48.7° horizontal, 38.6° vertical …"
click at [465, 526] on p "– 1 piece: 550 USD" at bounding box center [502, 524] width 528 height 15
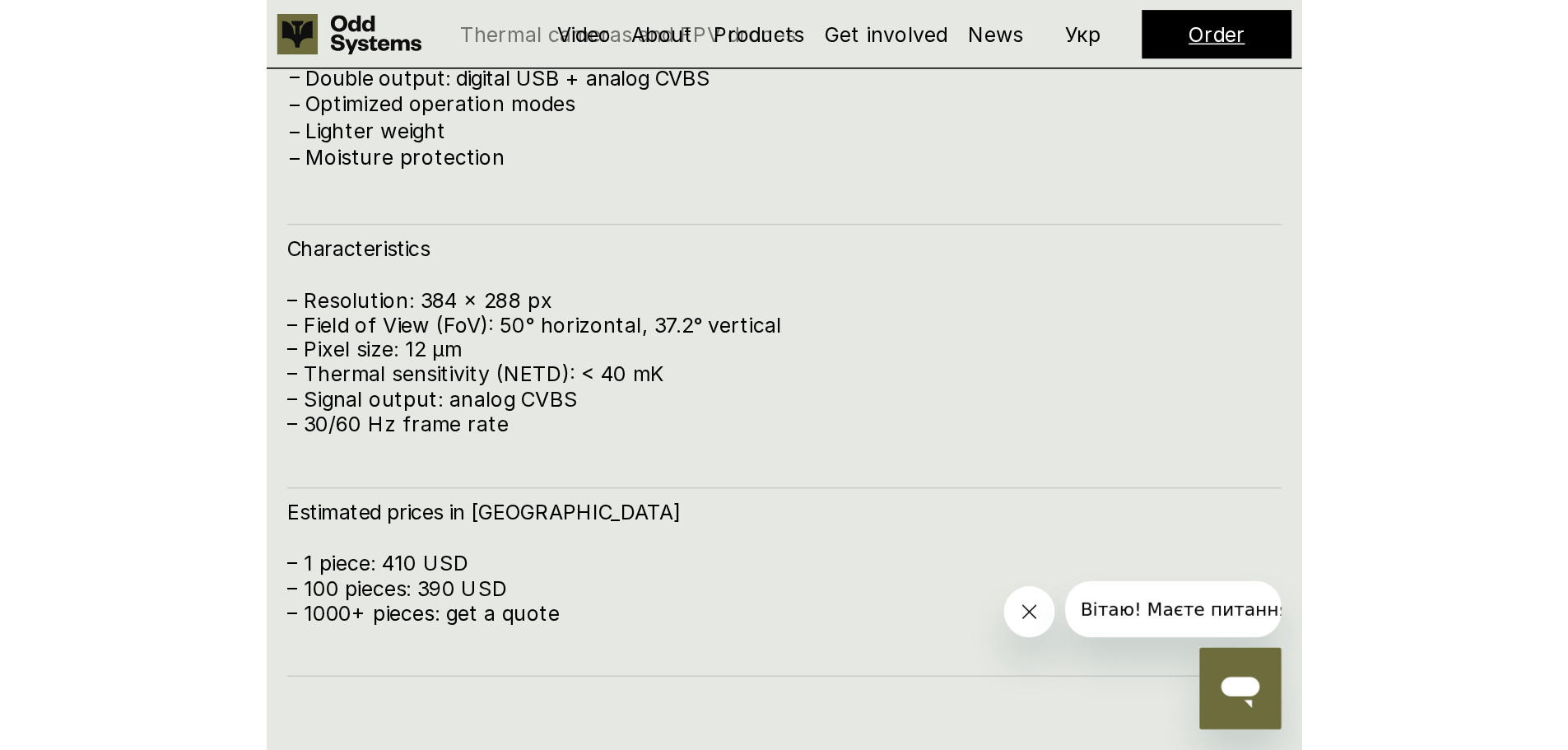
scroll to position [2706, 0]
